Goal: Transaction & Acquisition: Obtain resource

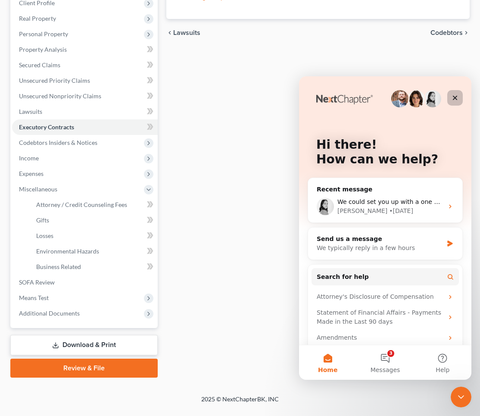
click at [453, 96] on icon "Close" at bounding box center [455, 98] width 5 height 5
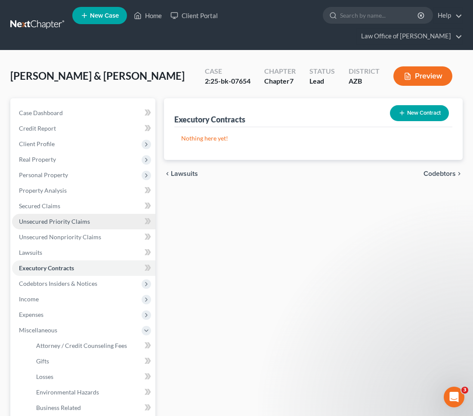
click at [57, 218] on span "Unsecured Priority Claims" at bounding box center [54, 221] width 71 height 7
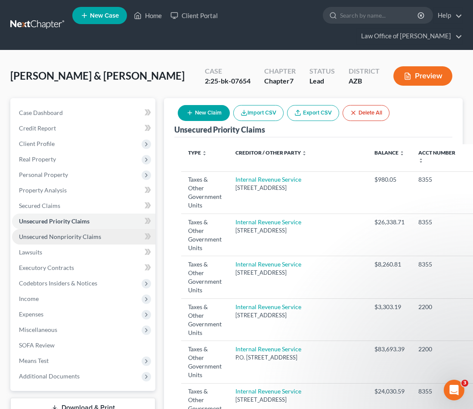
click at [92, 233] on span "Unsecured Nonpriority Claims" at bounding box center [60, 236] width 82 height 7
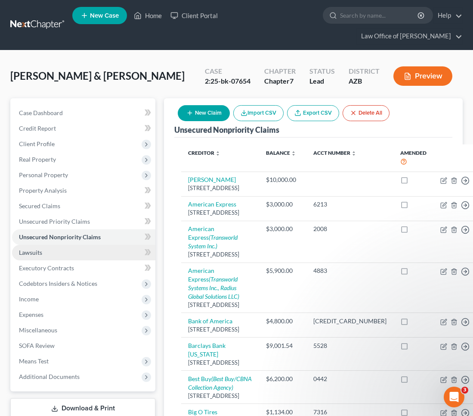
click at [41, 249] on span "Lawsuits" at bounding box center [30, 252] width 23 height 7
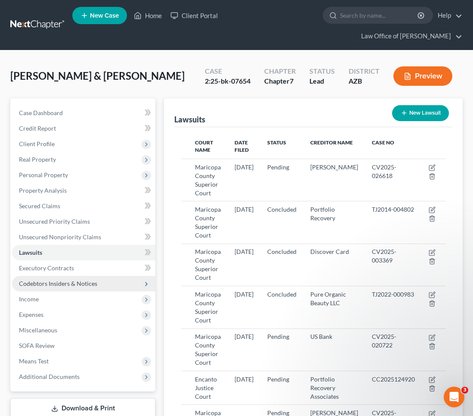
click at [45, 280] on span "Codebtors Insiders & Notices" at bounding box center [58, 283] width 78 height 7
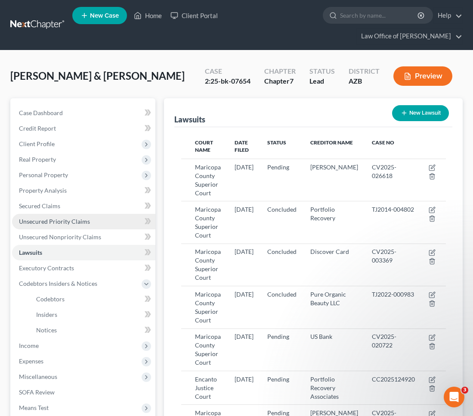
drag, startPoint x: 53, startPoint y: 203, endPoint x: 59, endPoint y: 207, distance: 7.2
click at [53, 218] on span "Unsecured Priority Claims" at bounding box center [54, 221] width 71 height 7
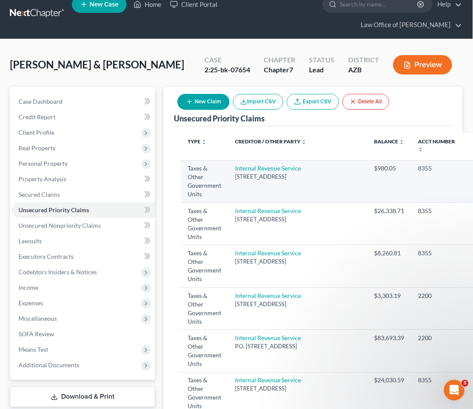
scroll to position [11, 0]
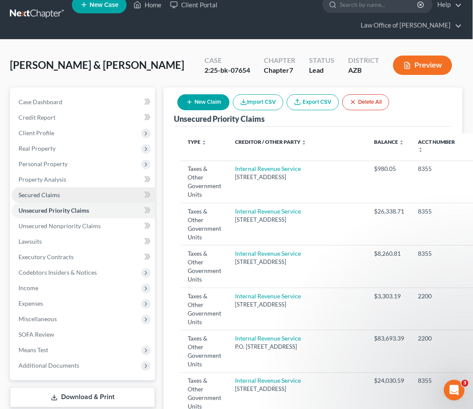
click at [33, 191] on span "Secured Claims" at bounding box center [39, 194] width 41 height 7
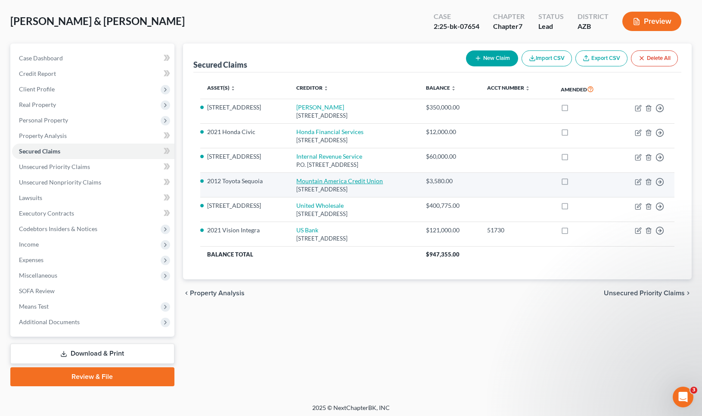
scroll to position [41, 0]
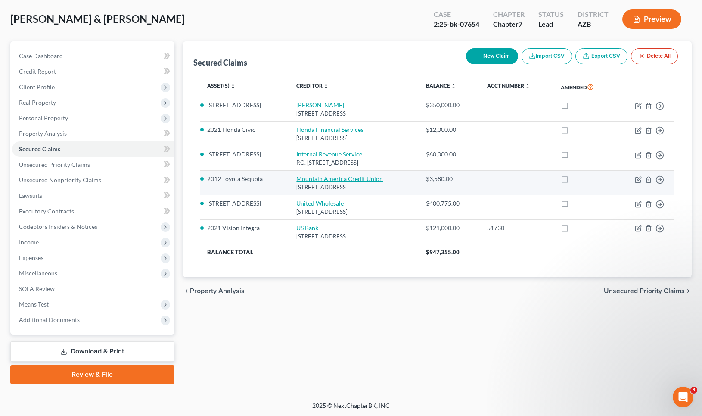
click at [312, 181] on link "Mountain America Credit Union" at bounding box center [339, 178] width 87 height 7
select select "46"
select select "2"
select select "4"
select select "0"
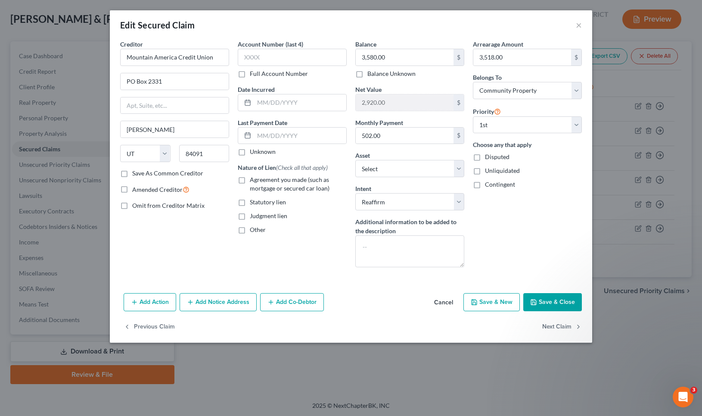
scroll to position [39, 0]
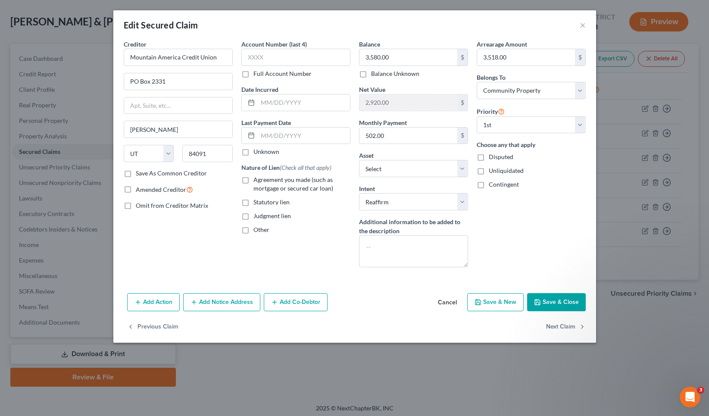
click at [557, 301] on button "Save & Close" at bounding box center [556, 302] width 59 height 18
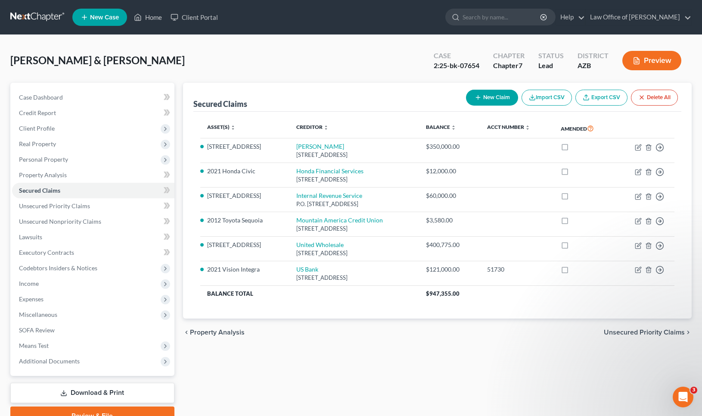
scroll to position [0, 0]
click at [46, 238] on link "Lawsuits" at bounding box center [93, 237] width 162 height 16
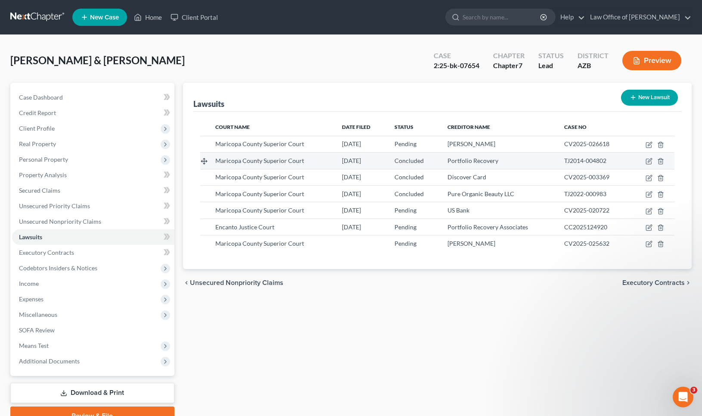
click at [289, 165] on div "Maricopa County Superior Court" at bounding box center [271, 160] width 113 height 9
click at [277, 163] on span "Maricopa County Superior Court" at bounding box center [259, 160] width 89 height 7
click at [253, 159] on span "Maricopa County Superior Court" at bounding box center [259, 160] width 89 height 7
click at [649, 162] on icon "button" at bounding box center [650, 161] width 4 height 4
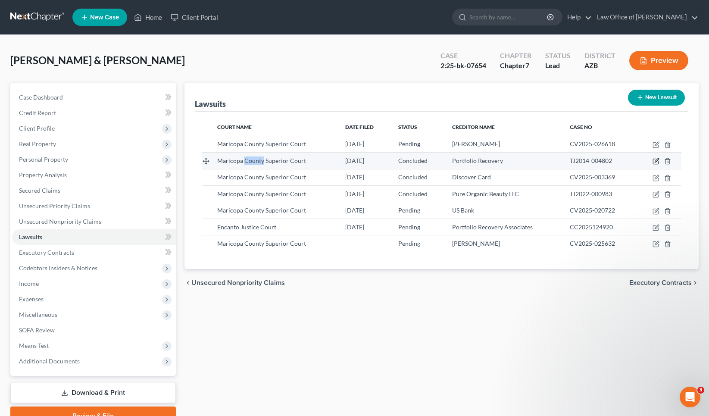
select select "3"
select select "2"
select select "4"
select select "48"
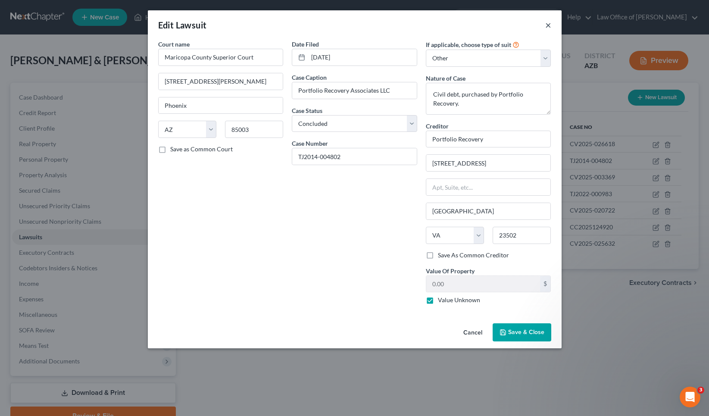
click at [549, 25] on button "×" at bounding box center [548, 25] width 6 height 10
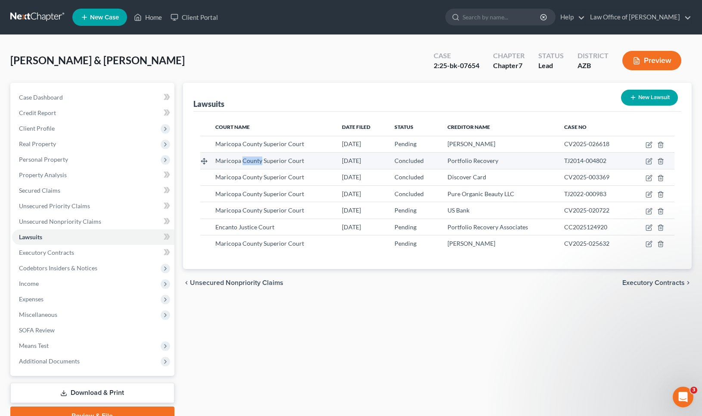
click at [252, 161] on span "Maricopa County Superior Court" at bounding box center [259, 160] width 89 height 7
click at [475, 163] on span "Portfolio Recovery" at bounding box center [473, 160] width 51 height 7
click at [651, 161] on icon "button" at bounding box center [649, 161] width 7 height 7
select select "3"
select select "2"
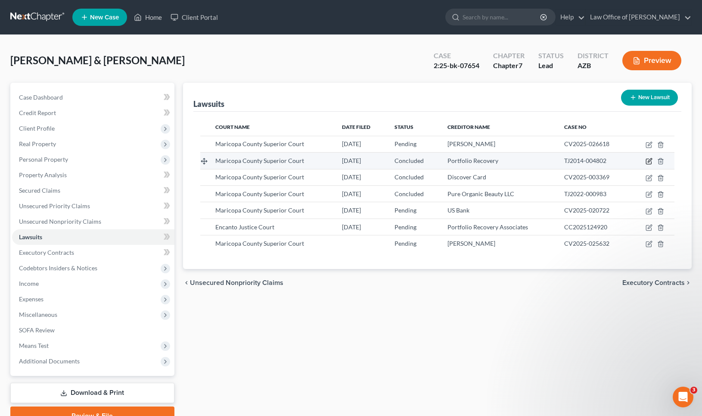
select select "4"
select select "48"
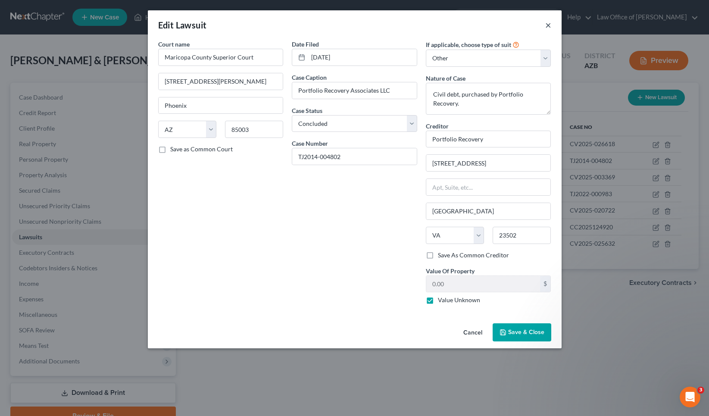
click at [549, 25] on button "×" at bounding box center [548, 25] width 6 height 10
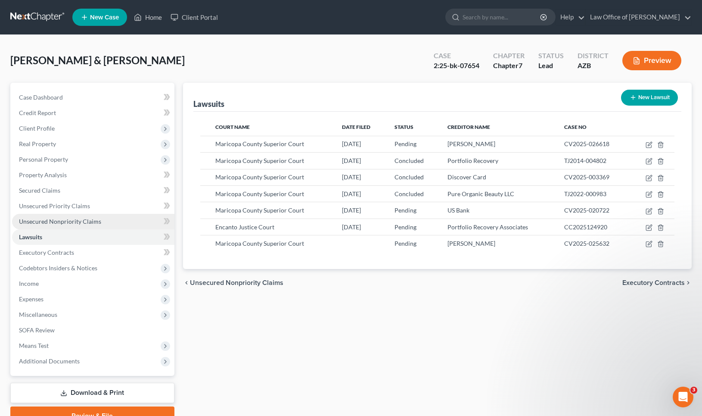
drag, startPoint x: 62, startPoint y: 222, endPoint x: 69, endPoint y: 222, distance: 7.3
click at [62, 222] on span "Unsecured Nonpriority Claims" at bounding box center [60, 221] width 82 height 7
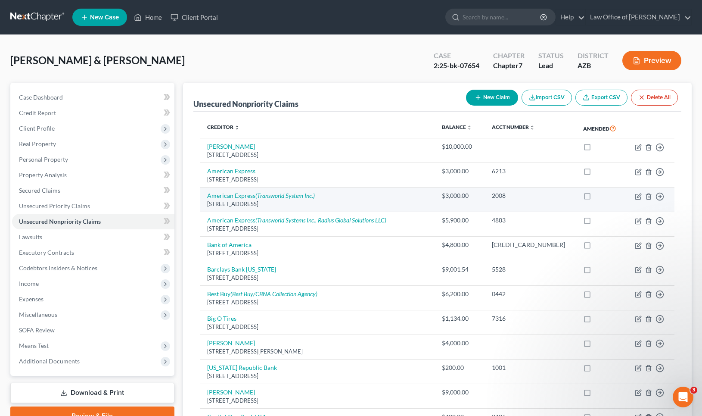
scroll to position [0, 0]
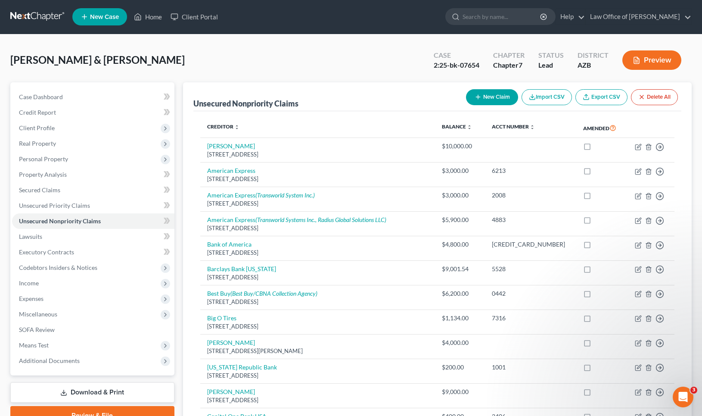
click at [111, 392] on link "Download & Print" at bounding box center [92, 392] width 164 height 20
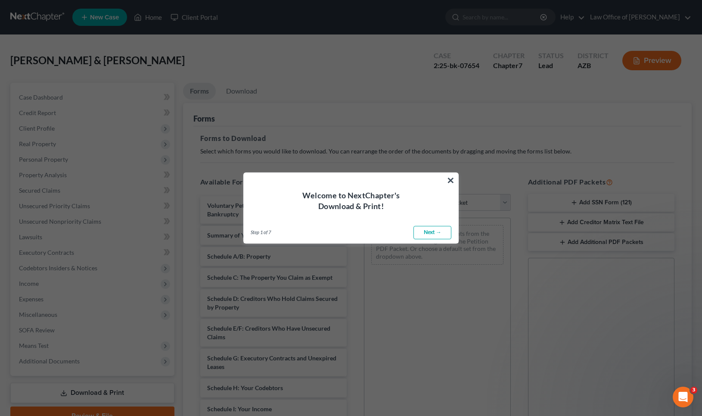
click at [436, 233] on link "Next →" at bounding box center [433, 233] width 38 height 14
select select "0"
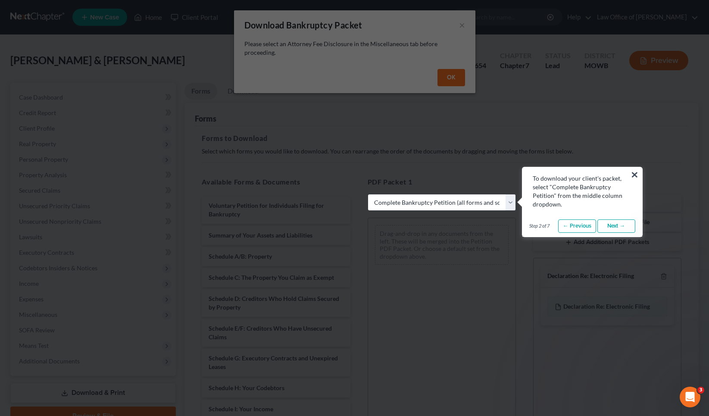
click at [620, 228] on link "Next →" at bounding box center [616, 226] width 38 height 14
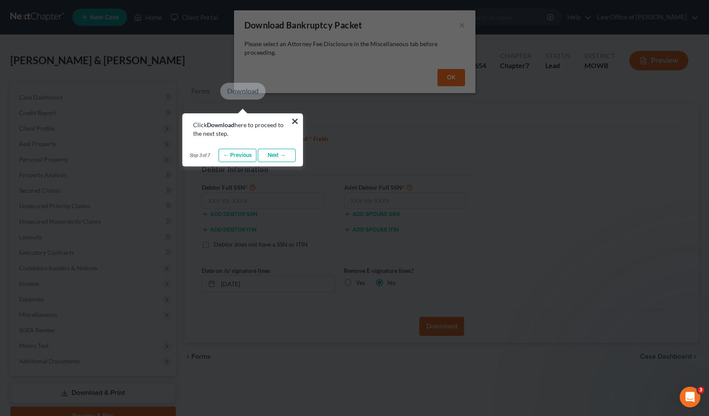
click at [271, 156] on link "Next →" at bounding box center [277, 156] width 38 height 14
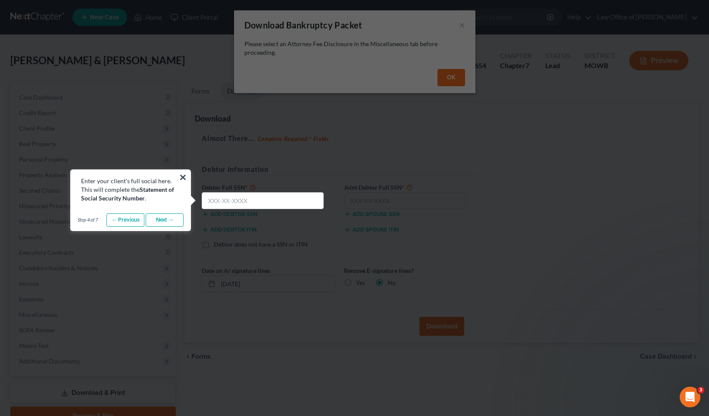
click at [170, 223] on link "Next →" at bounding box center [165, 220] width 38 height 14
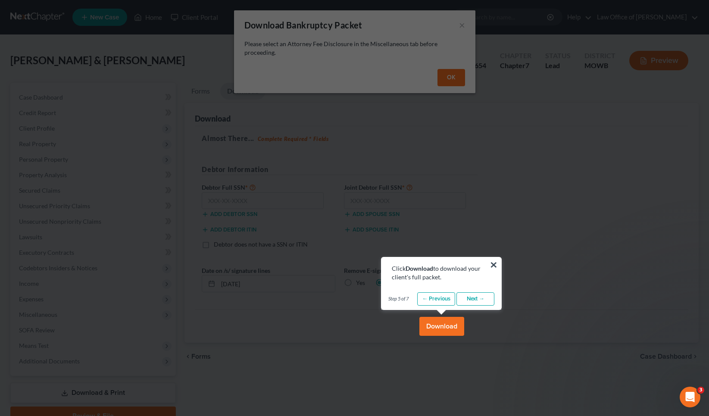
drag, startPoint x: 452, startPoint y: 332, endPoint x: 451, endPoint y: 326, distance: 6.2
click at [452, 330] on button "Download" at bounding box center [441, 326] width 45 height 19
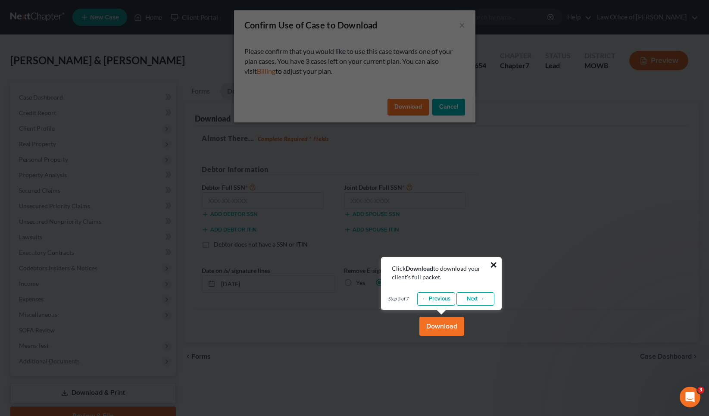
click at [492, 262] on button "×" at bounding box center [493, 265] width 8 height 14
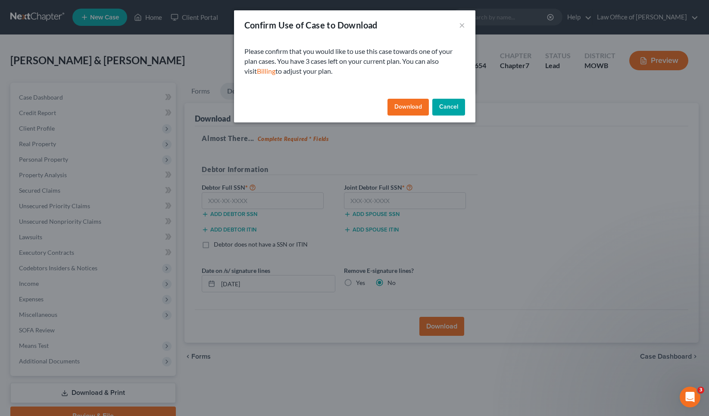
click at [403, 109] on button "Download" at bounding box center [407, 107] width 41 height 17
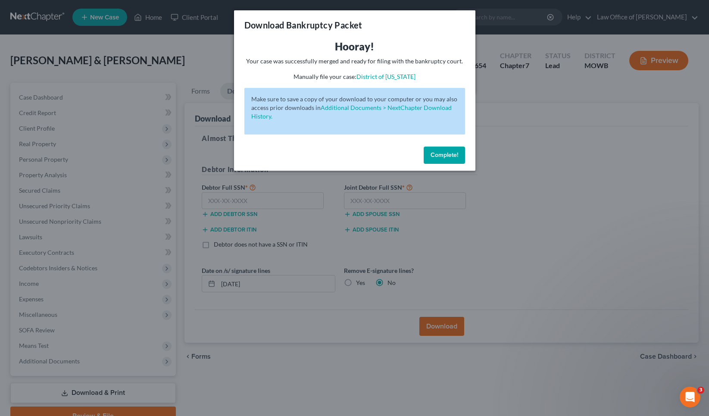
drag, startPoint x: 442, startPoint y: 154, endPoint x: 446, endPoint y: 158, distance: 5.9
click at [442, 154] on span "Complete!" at bounding box center [444, 154] width 28 height 7
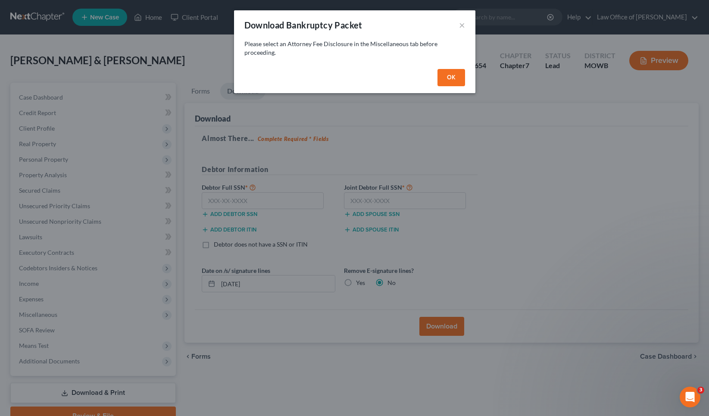
click at [448, 85] on button "OK" at bounding box center [451, 77] width 28 height 17
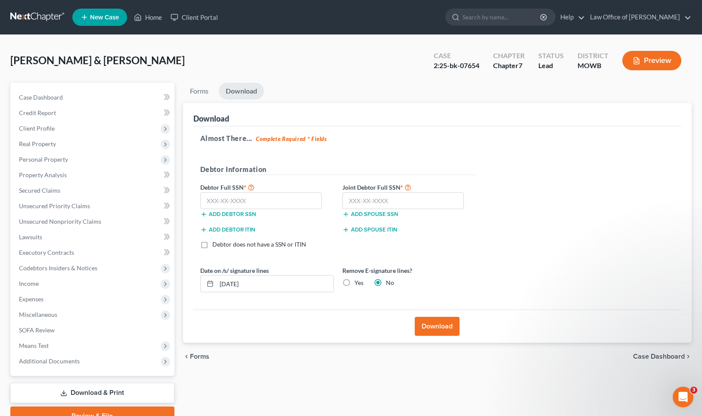
click at [431, 324] on button "Download" at bounding box center [437, 326] width 45 height 19
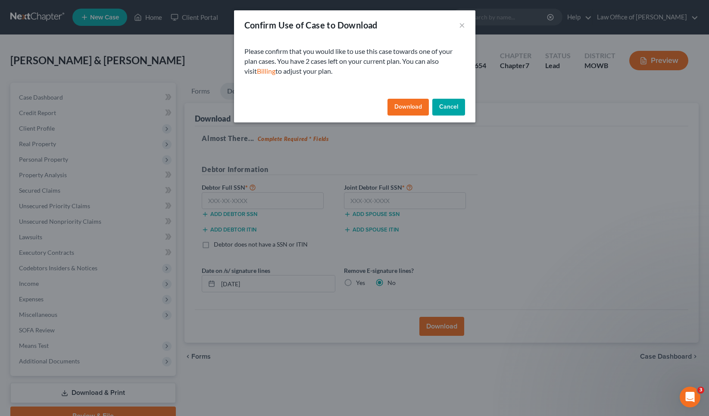
click at [413, 108] on button "Download" at bounding box center [407, 107] width 41 height 17
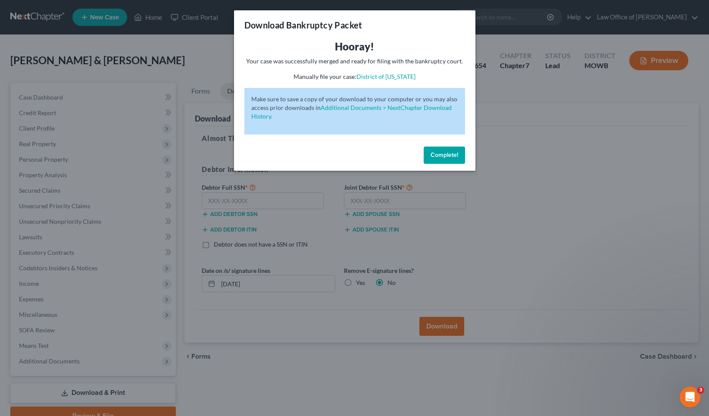
drag, startPoint x: 549, startPoint y: 143, endPoint x: 539, endPoint y: 147, distance: 10.4
click at [549, 143] on div "Download Bankruptcy Packet Hooray! Your case was successfully merged and ready …" at bounding box center [354, 208] width 709 height 416
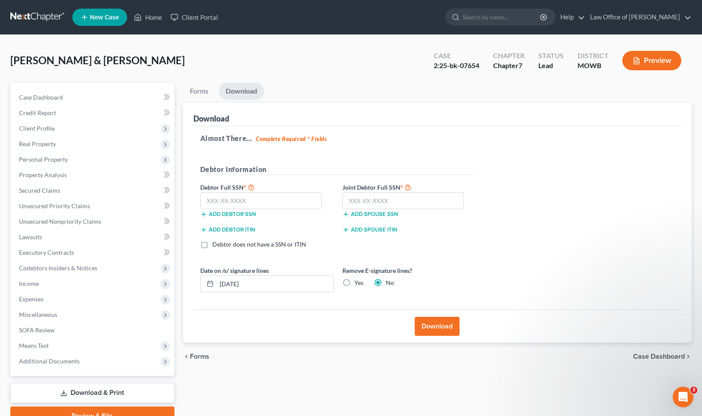
click at [651, 62] on button "Preview" at bounding box center [652, 60] width 59 height 19
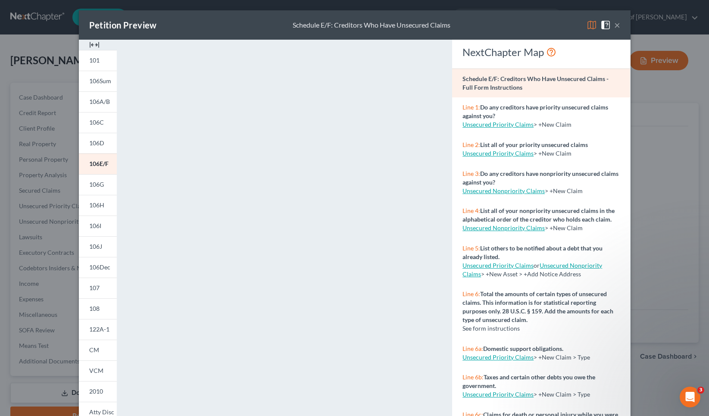
scroll to position [3, 0]
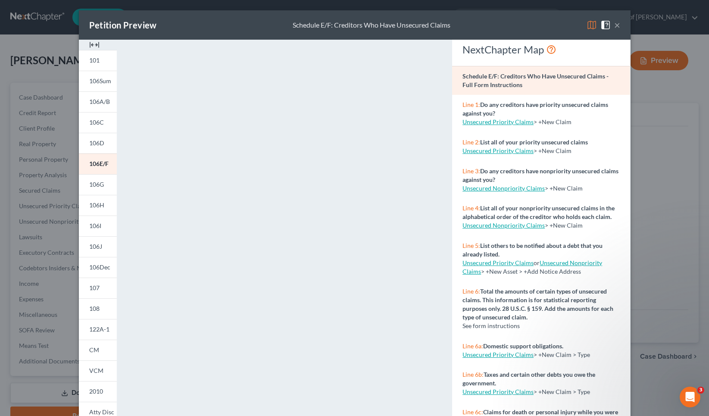
click at [589, 25] on img at bounding box center [591, 25] width 10 height 10
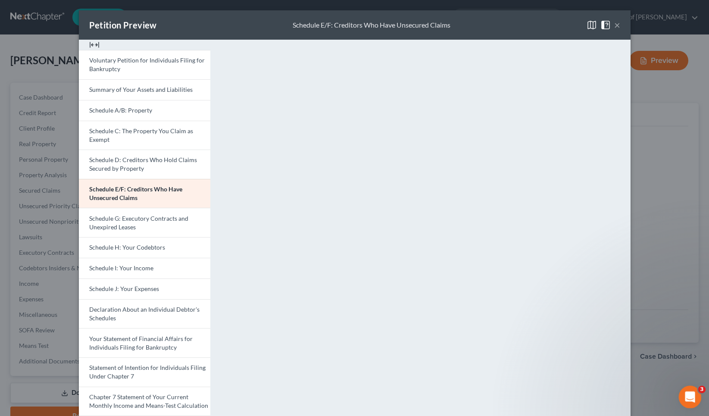
click at [689, 394] on icon "Open Intercom Messenger" at bounding box center [688, 395] width 6 height 7
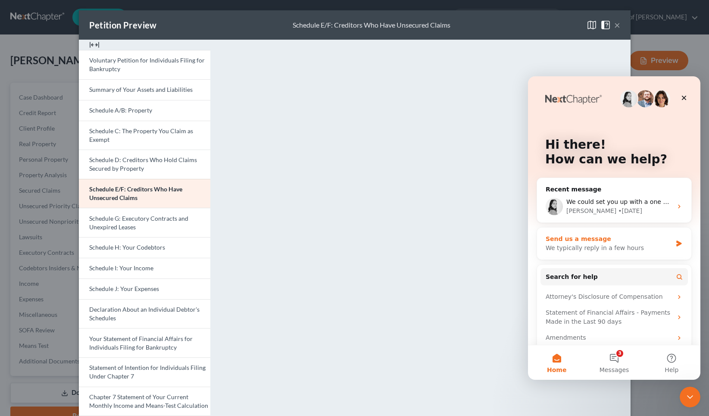
click at [564, 248] on div "We typically reply in a few hours" at bounding box center [608, 247] width 126 height 9
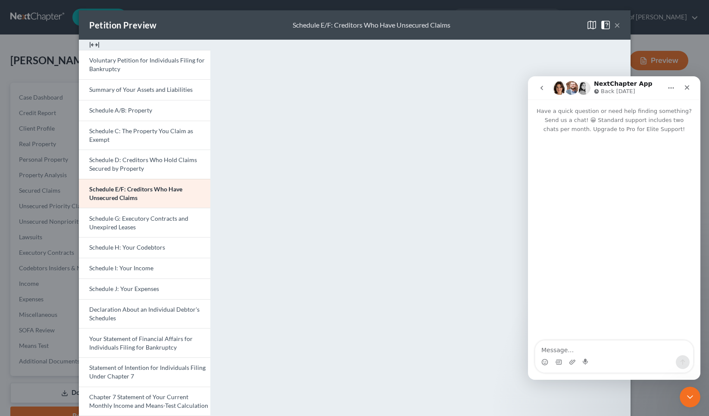
type textarea "H"
type textarea "I"
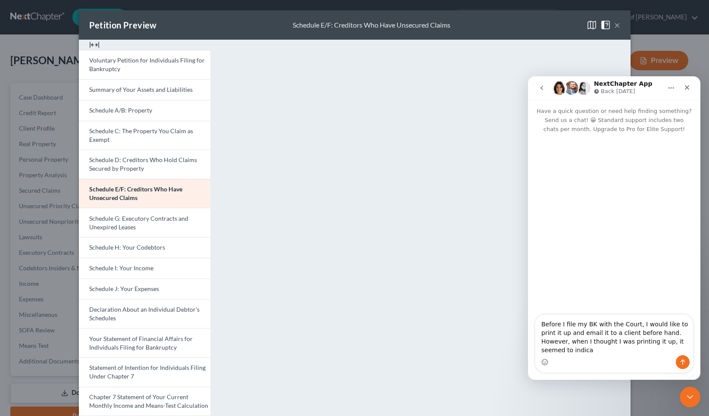
scroll to position [0, 0]
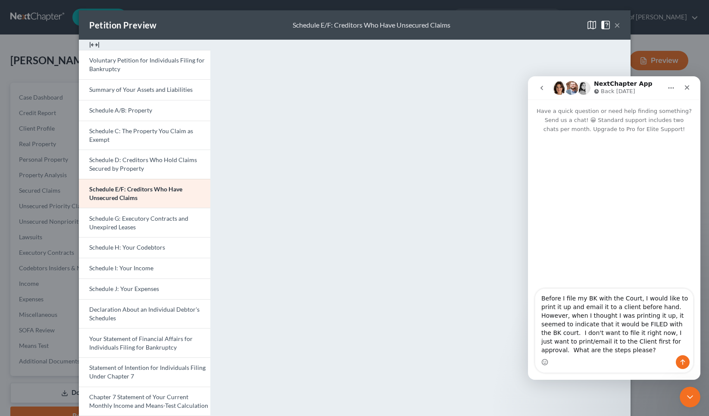
type textarea "Before I file my BK with the Court, I would like to print it up and email it to…"
click at [681, 361] on icon "Send a message…" at bounding box center [682, 361] width 7 height 7
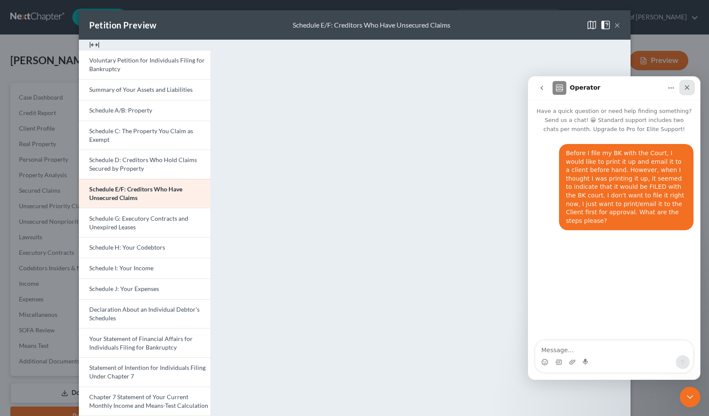
click at [688, 88] on icon "Close" at bounding box center [686, 87] width 7 height 7
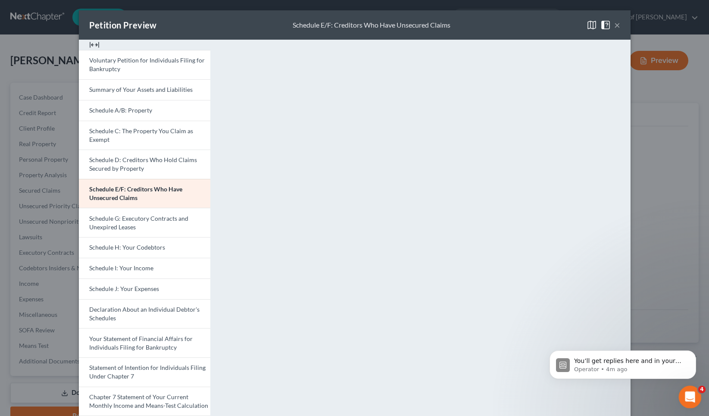
click at [684, 390] on div "Open Intercom Messenger" at bounding box center [688, 395] width 28 height 28
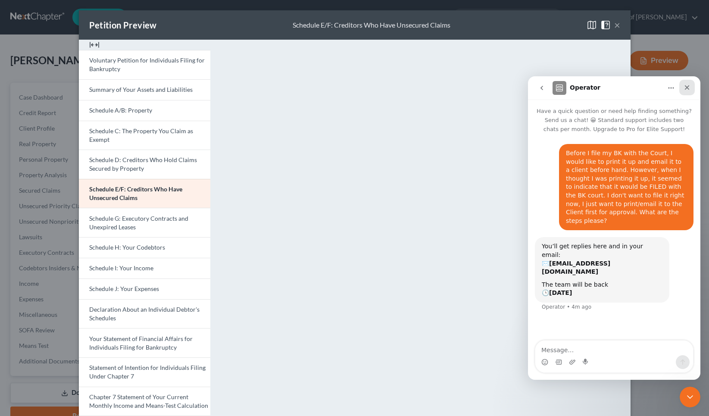
drag, startPoint x: 686, startPoint y: 85, endPoint x: 1213, endPoint y: 162, distance: 532.8
click at [686, 85] on icon "Close" at bounding box center [686, 87] width 7 height 7
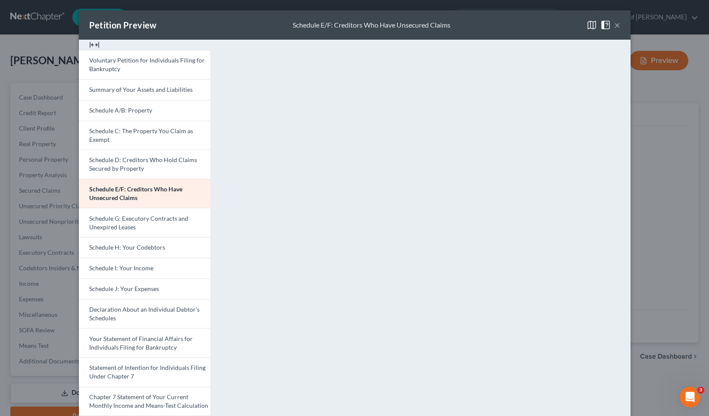
click at [602, 25] on img at bounding box center [605, 25] width 10 height 10
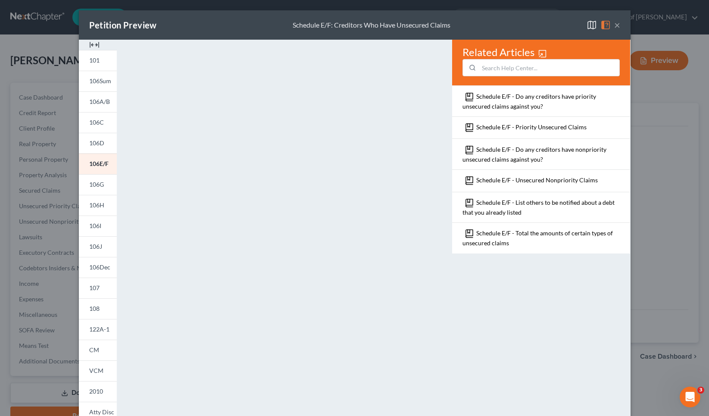
click at [589, 26] on img at bounding box center [591, 25] width 10 height 10
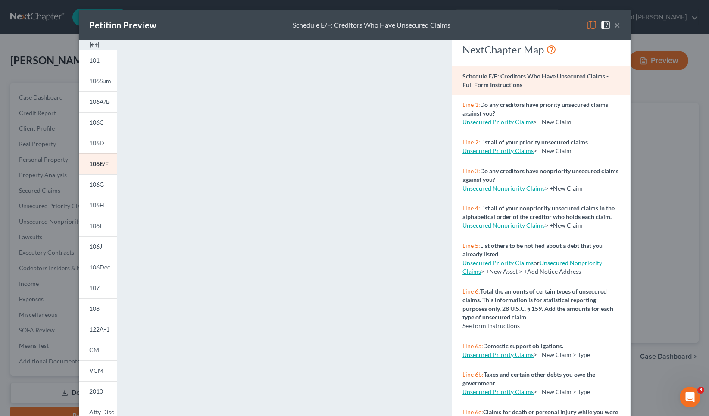
click at [614, 25] on button "×" at bounding box center [617, 25] width 6 height 10
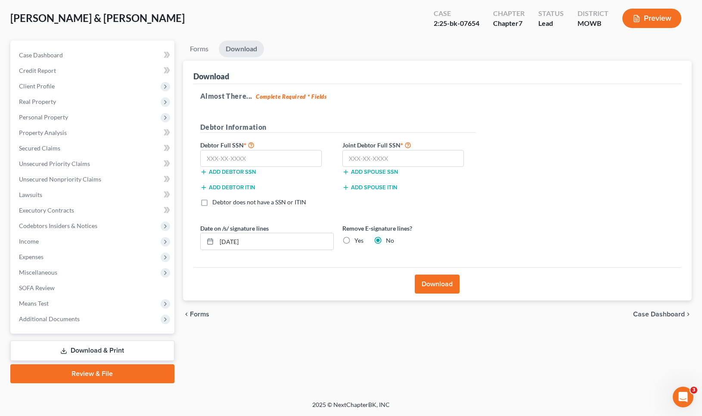
scroll to position [42, 0]
click at [87, 351] on link "Download & Print" at bounding box center [92, 350] width 164 height 20
click at [451, 283] on button "Download" at bounding box center [437, 283] width 45 height 19
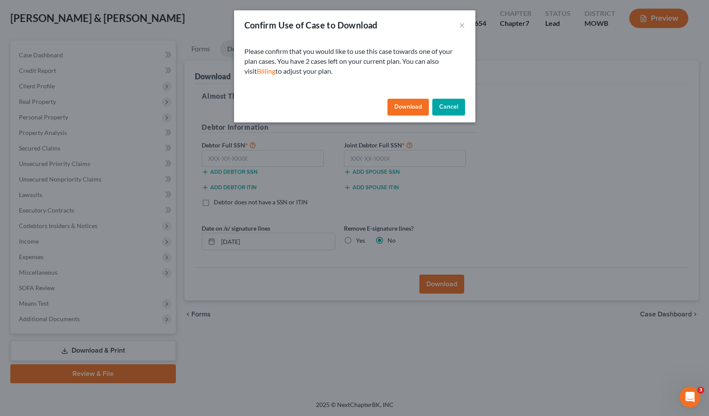
click at [409, 105] on button "Download" at bounding box center [407, 107] width 41 height 17
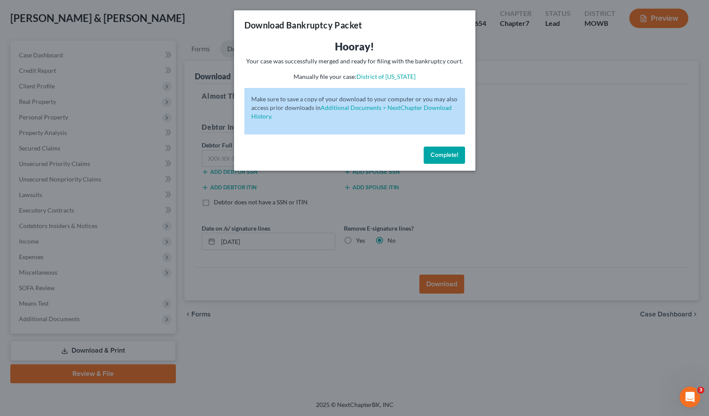
click at [540, 73] on div "Download Bankruptcy Packet Hooray! Your case was successfully merged and ready …" at bounding box center [354, 208] width 709 height 416
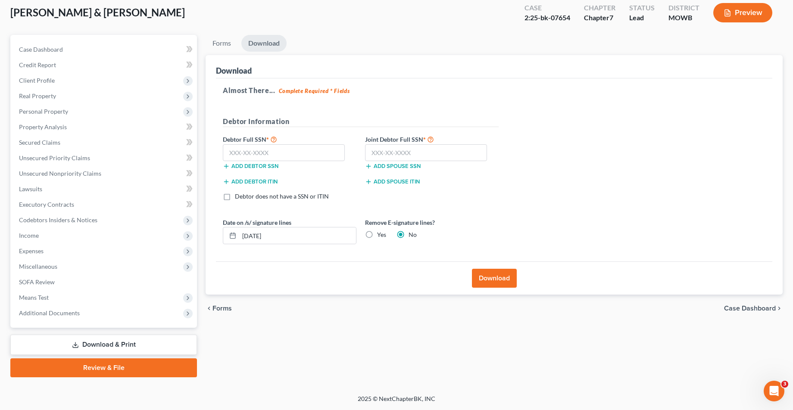
scroll to position [48, 0]
click at [139, 350] on link "Download & Print" at bounding box center [103, 345] width 187 height 20
click at [223, 44] on link "Forms" at bounding box center [222, 43] width 32 height 17
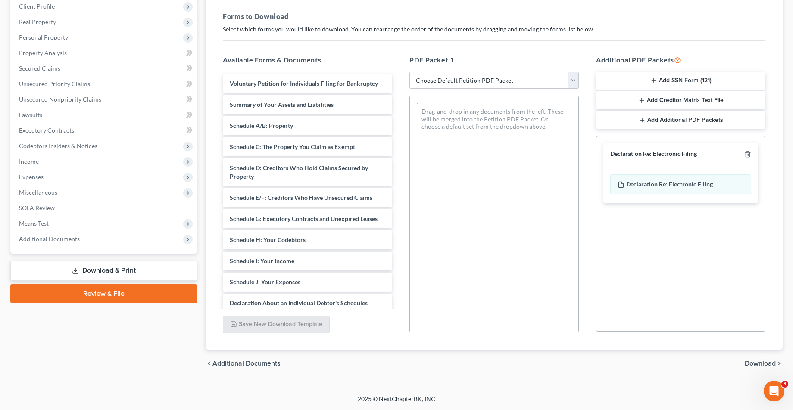
scroll to position [122, 0]
